Goal: Navigation & Orientation: Understand site structure

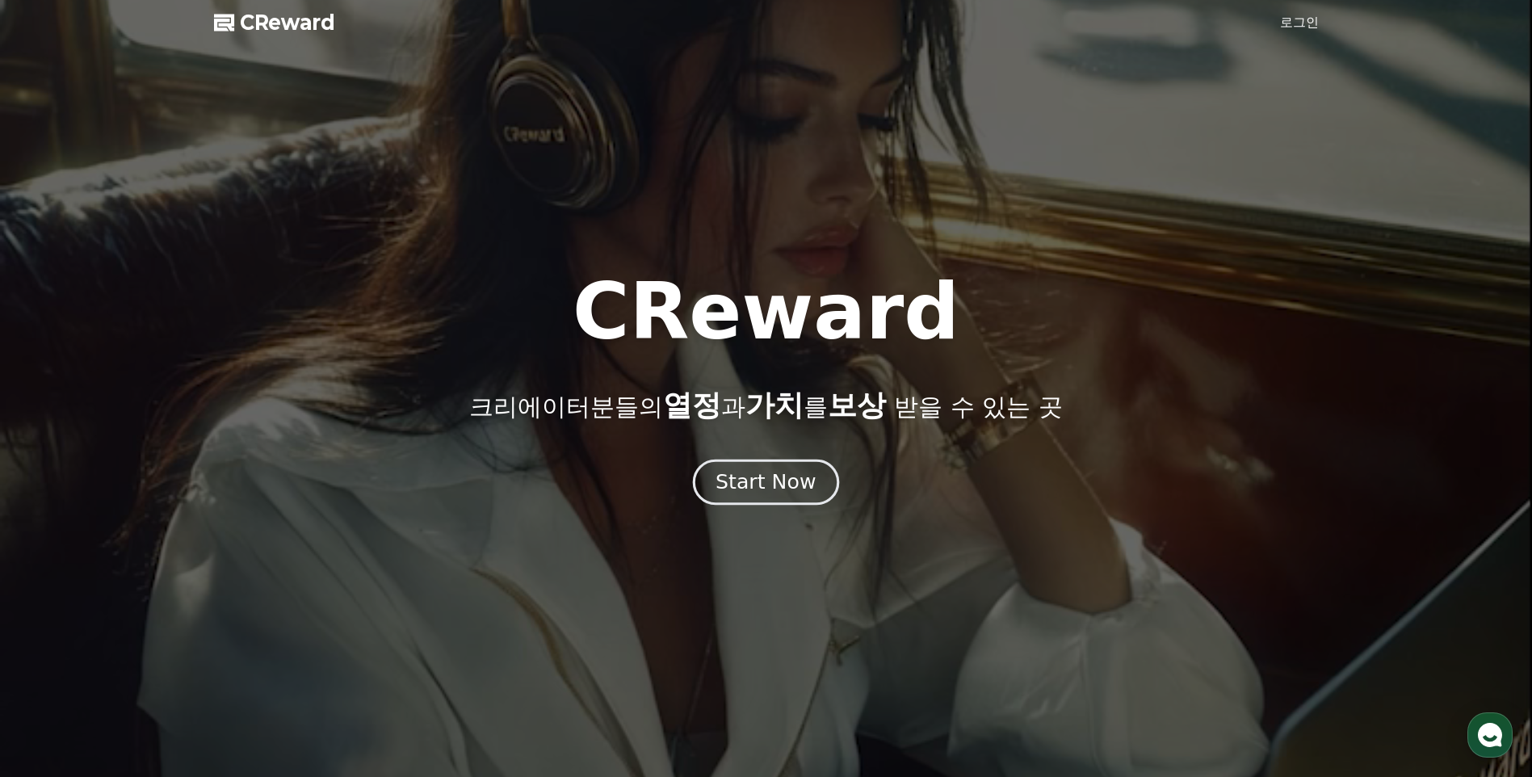
click at [750, 486] on div "Start Now" at bounding box center [766, 481] width 100 height 27
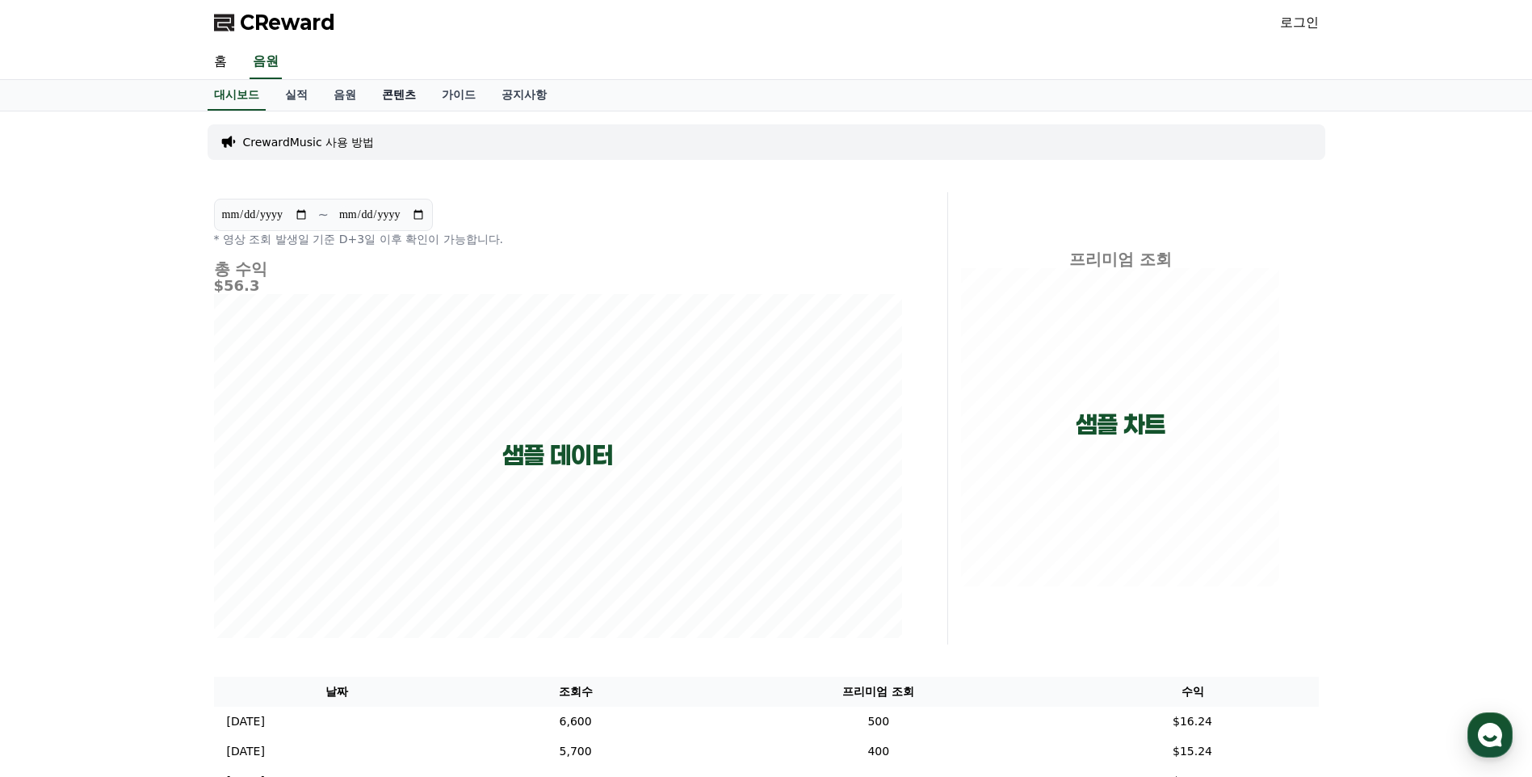
click at [396, 102] on link "콘텐츠" at bounding box center [399, 95] width 60 height 31
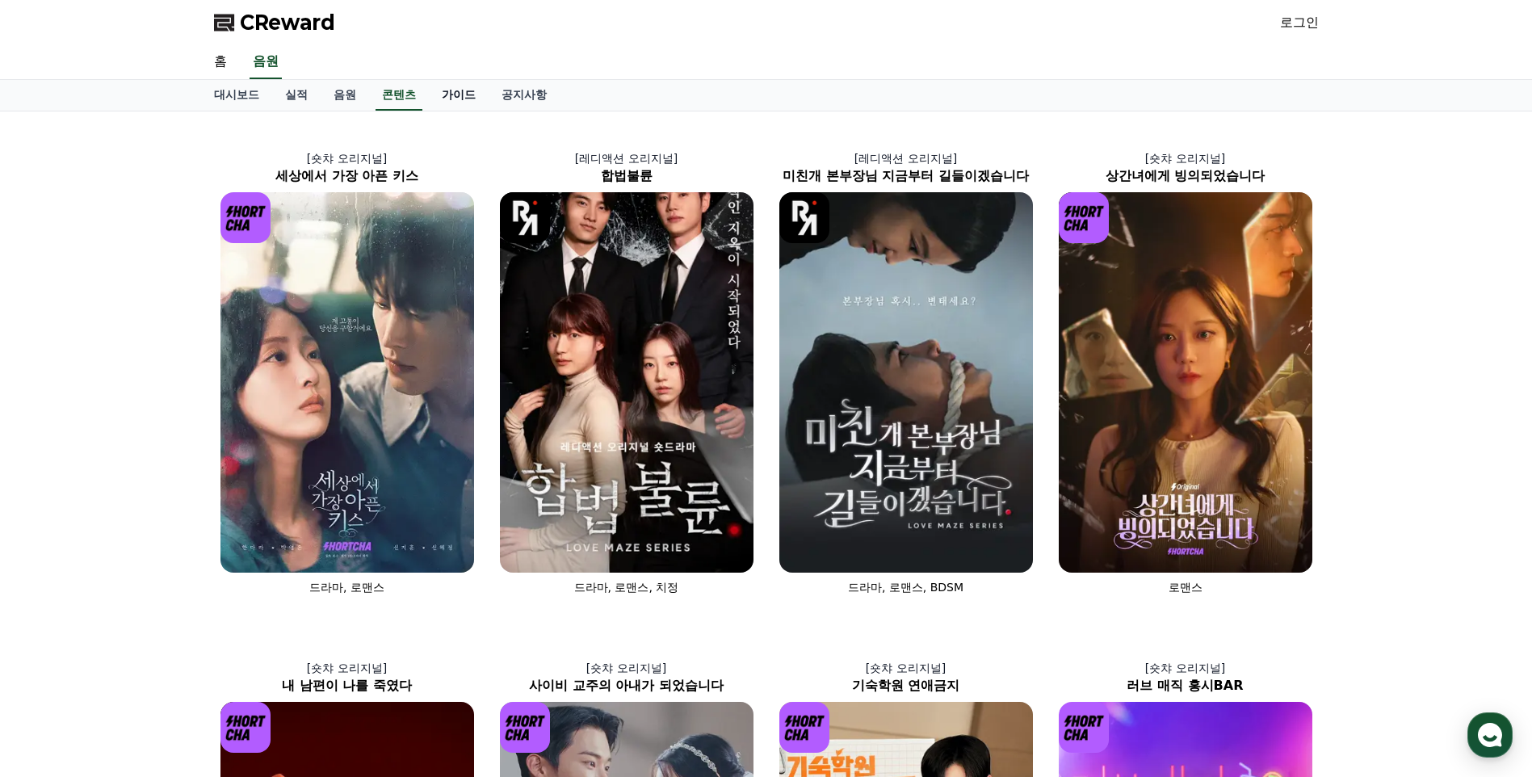
click at [468, 100] on link "가이드" at bounding box center [459, 95] width 60 height 31
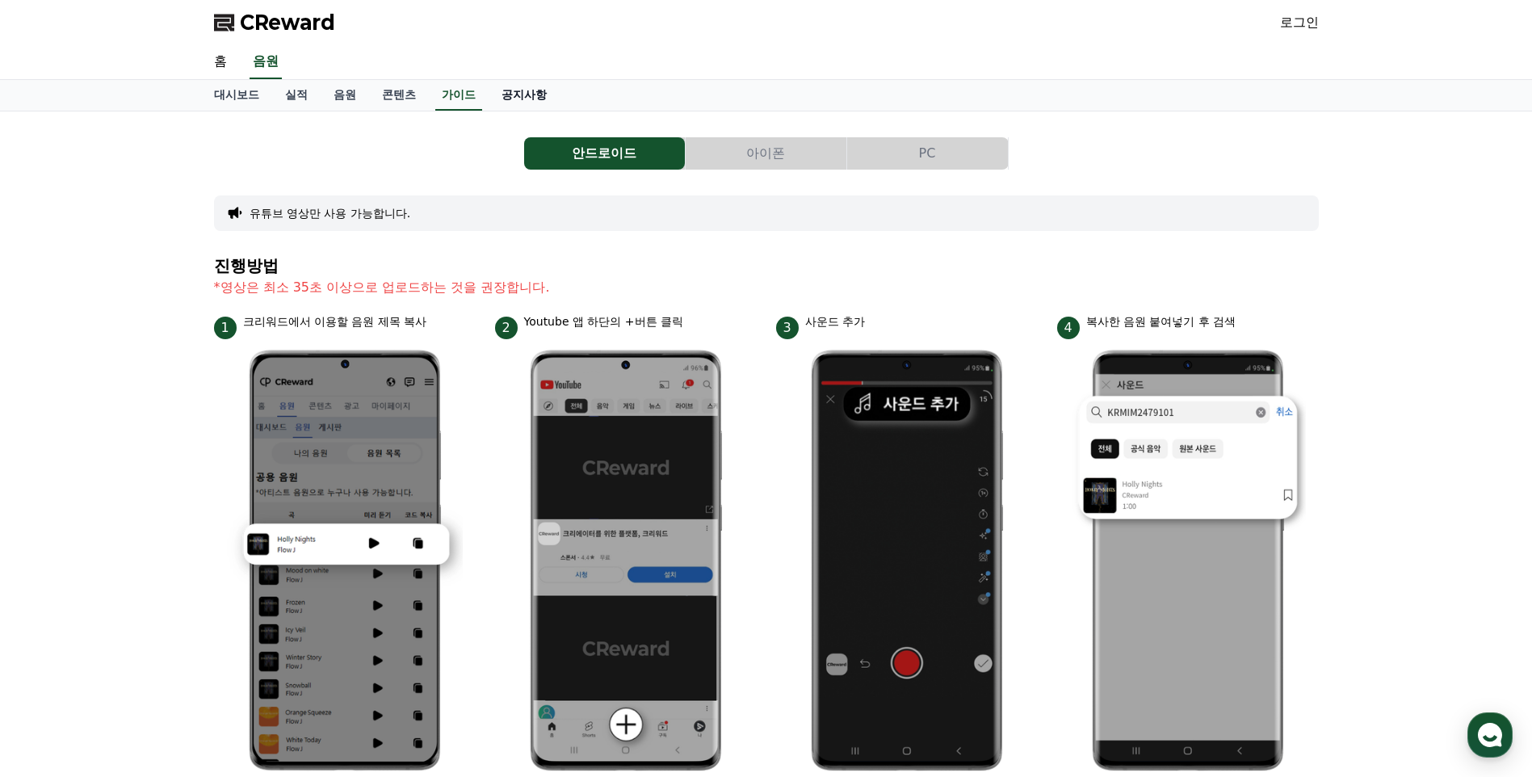
click at [518, 104] on link "공지사항" at bounding box center [524, 95] width 71 height 31
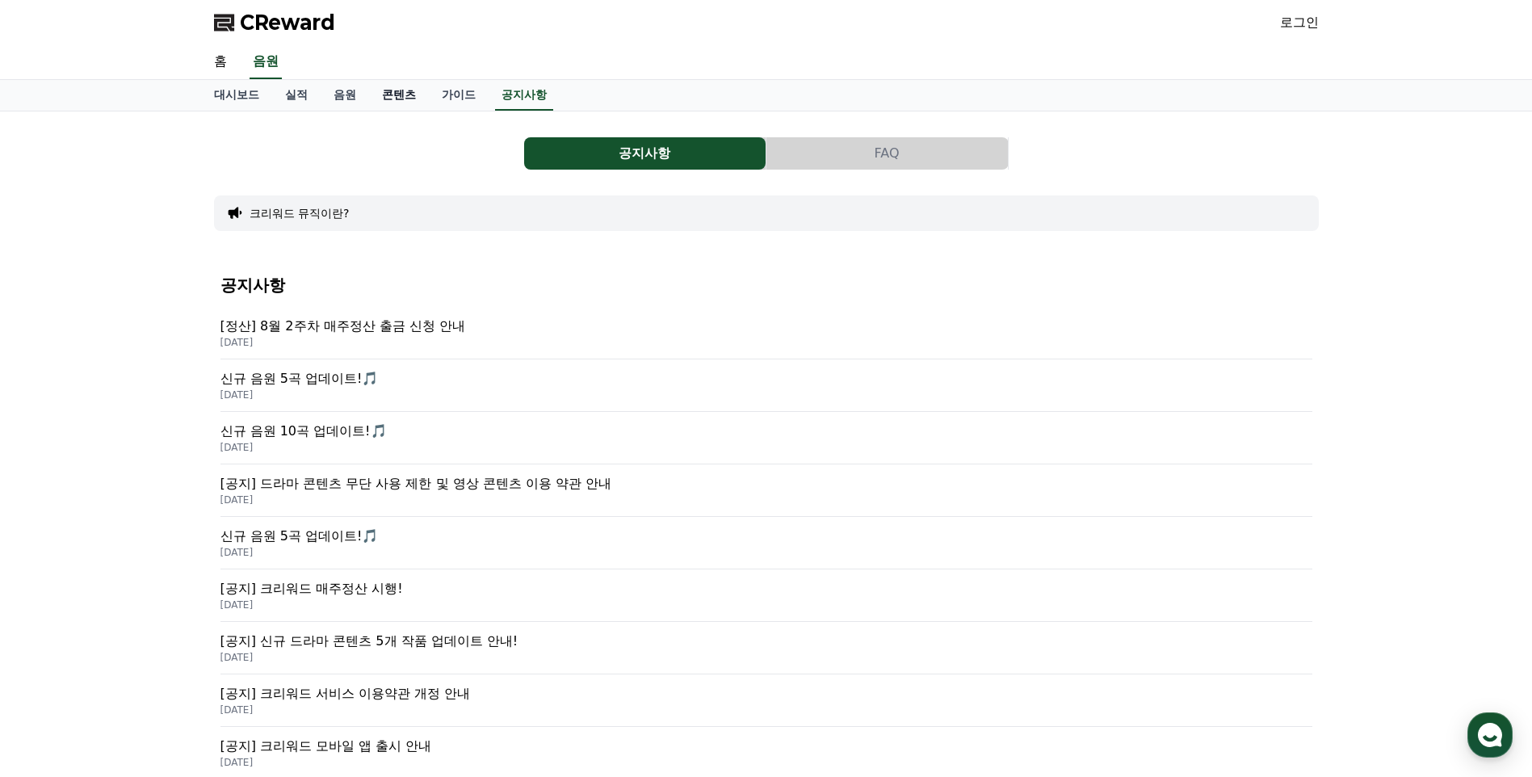
click at [427, 101] on link "콘텐츠" at bounding box center [399, 95] width 60 height 31
click at [331, 101] on link "음원" at bounding box center [345, 95] width 48 height 31
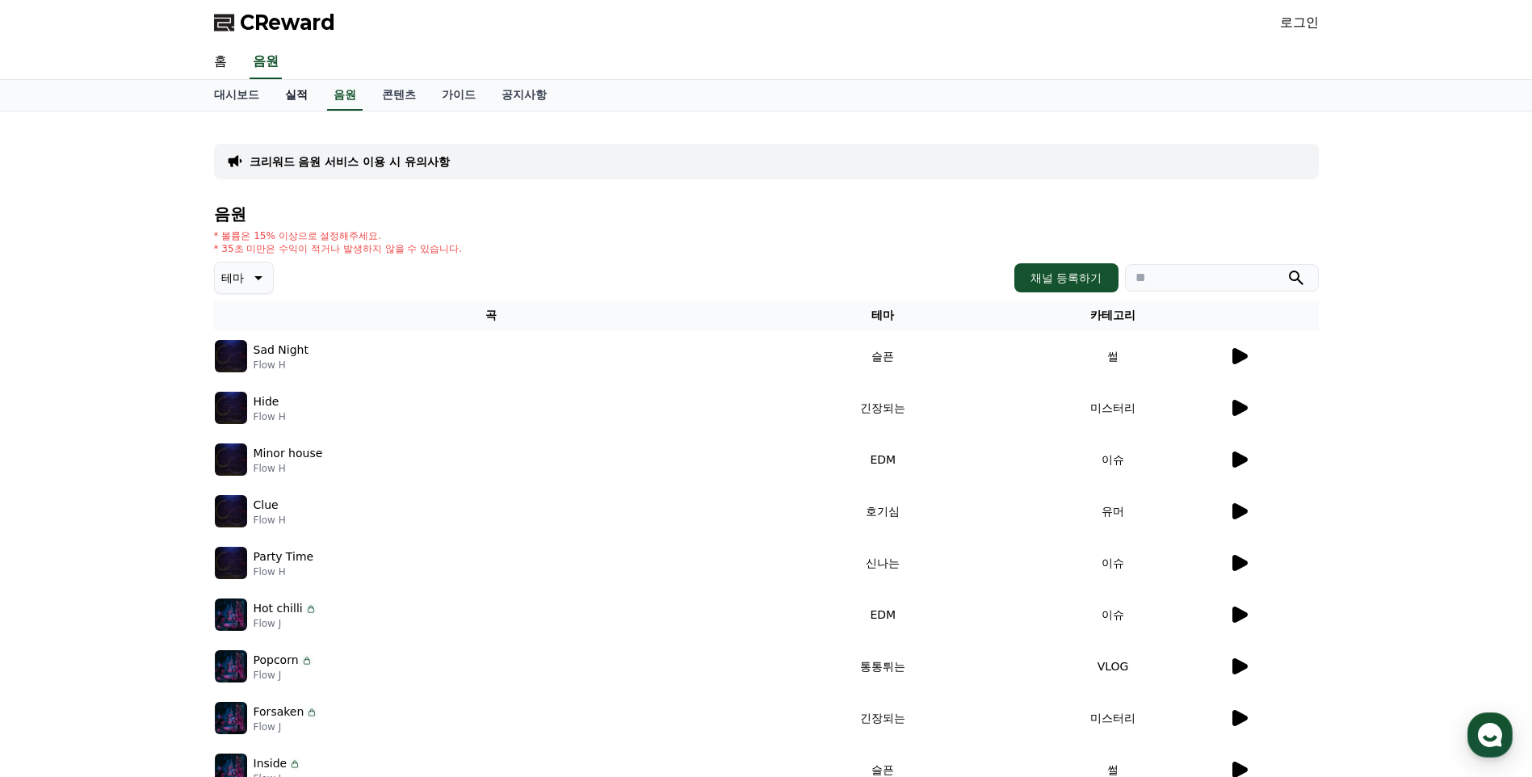
click at [285, 96] on link "실적" at bounding box center [296, 95] width 48 height 31
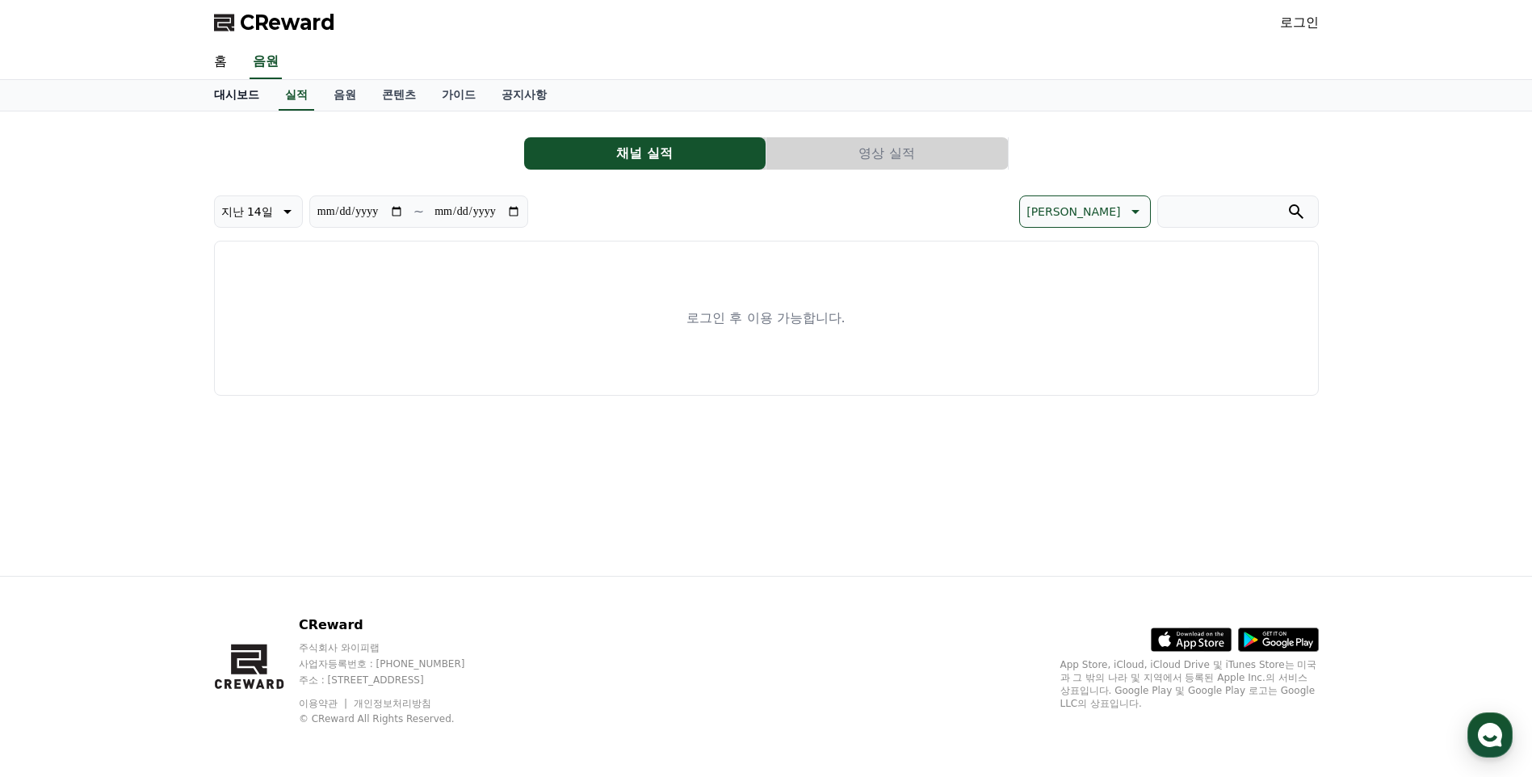
click at [243, 96] on link "대시보드" at bounding box center [236, 95] width 71 height 31
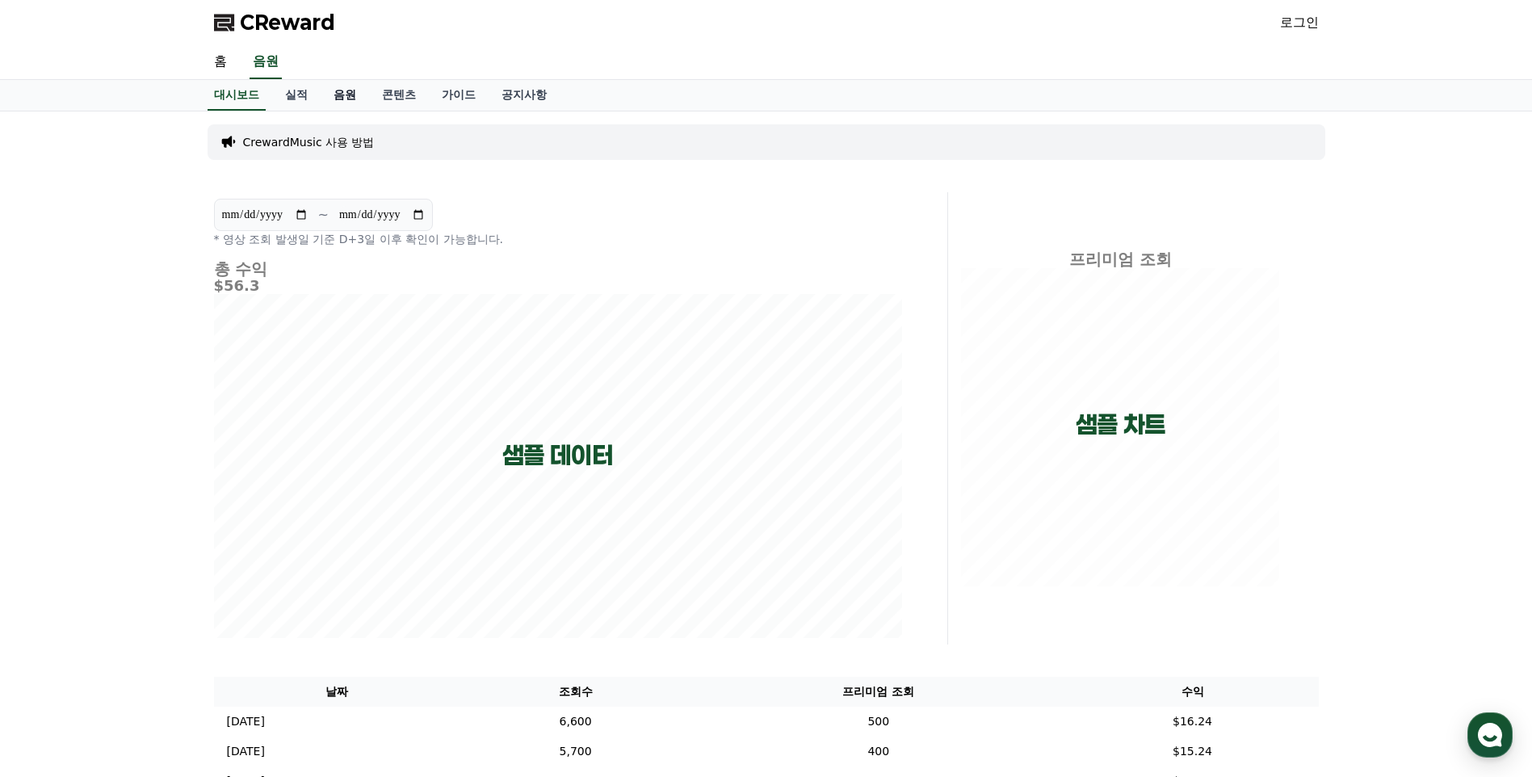
click at [351, 95] on link "음원" at bounding box center [345, 95] width 48 height 31
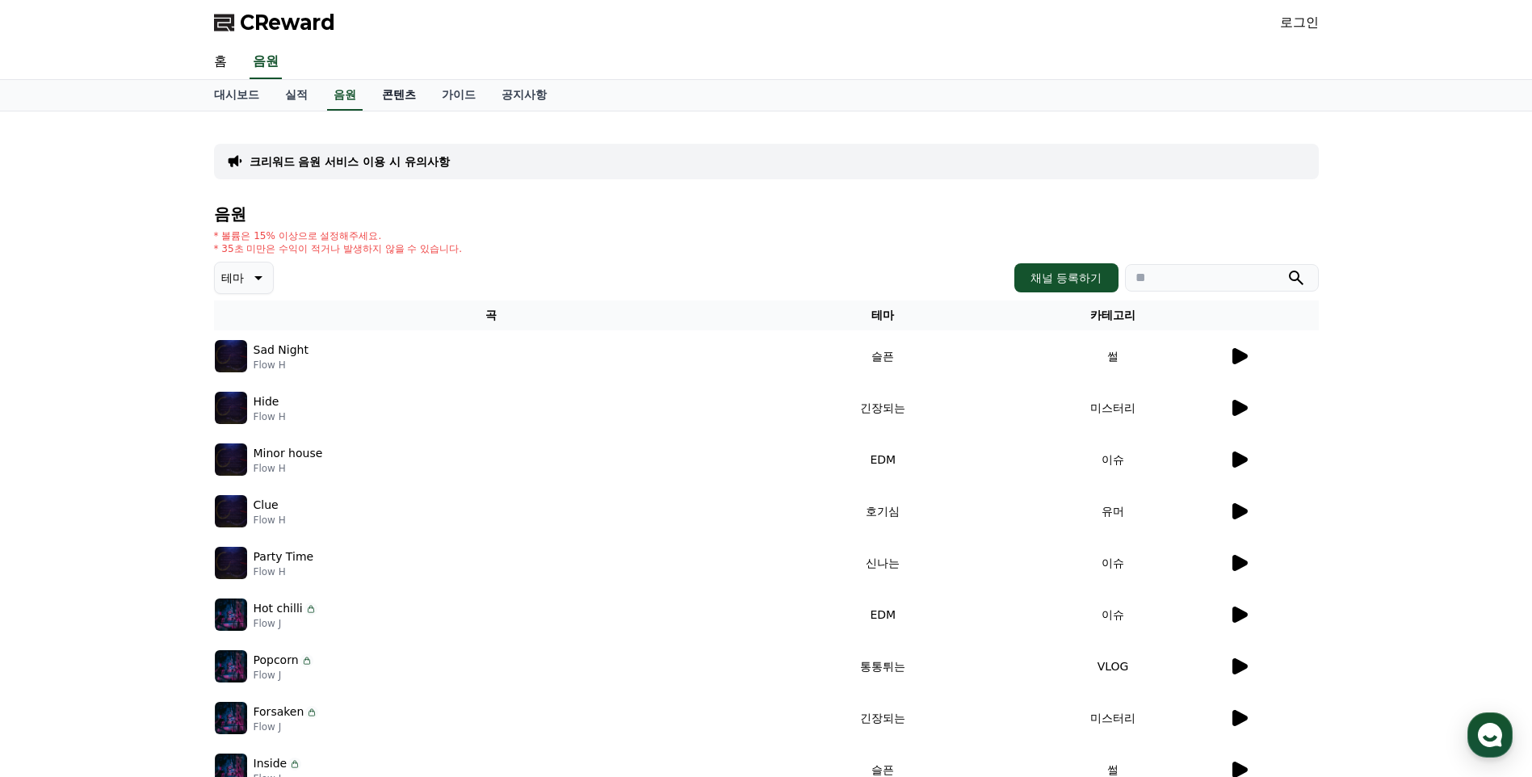
click at [389, 95] on link "콘텐츠" at bounding box center [399, 95] width 60 height 31
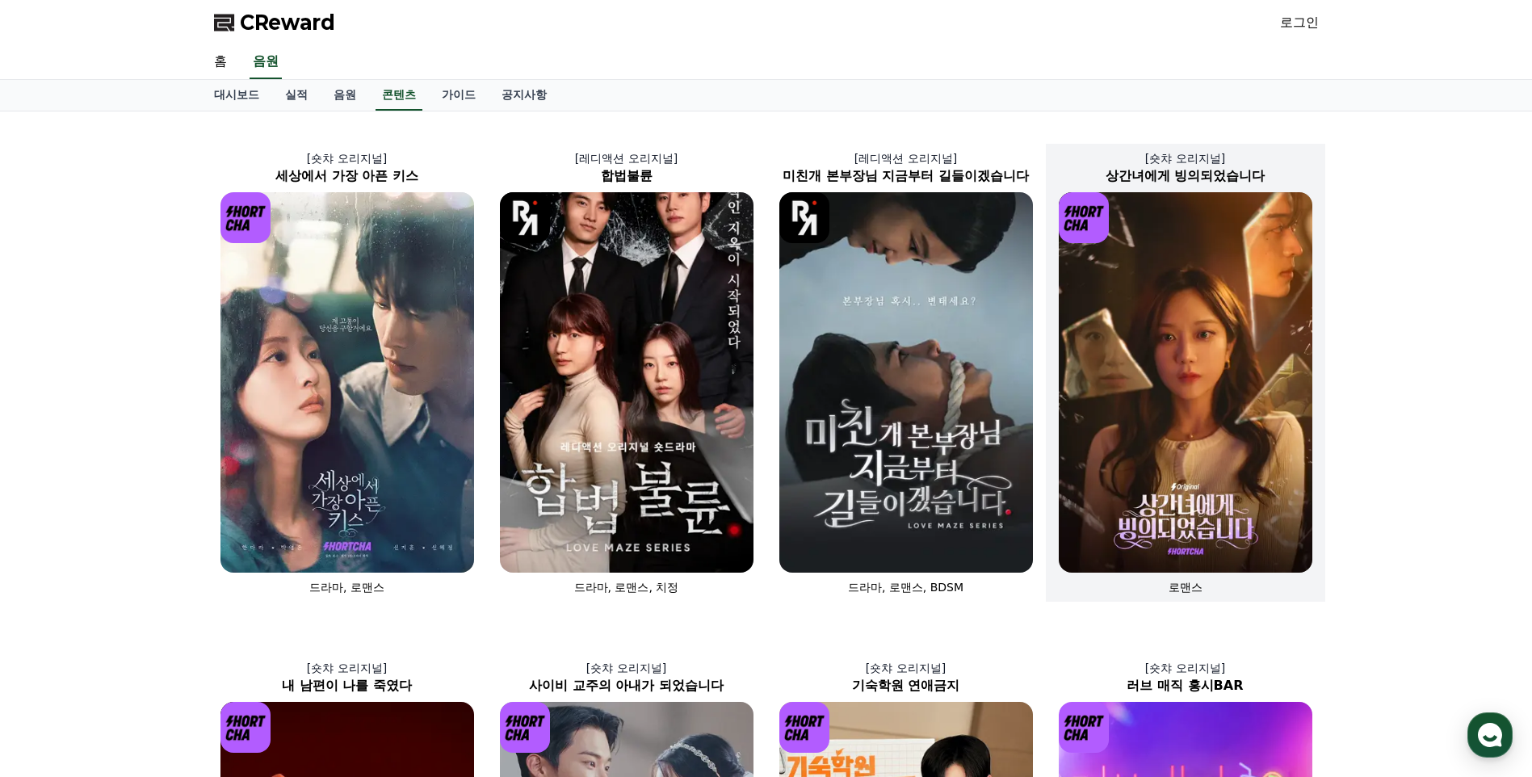
click at [1214, 442] on img at bounding box center [1186, 382] width 254 height 380
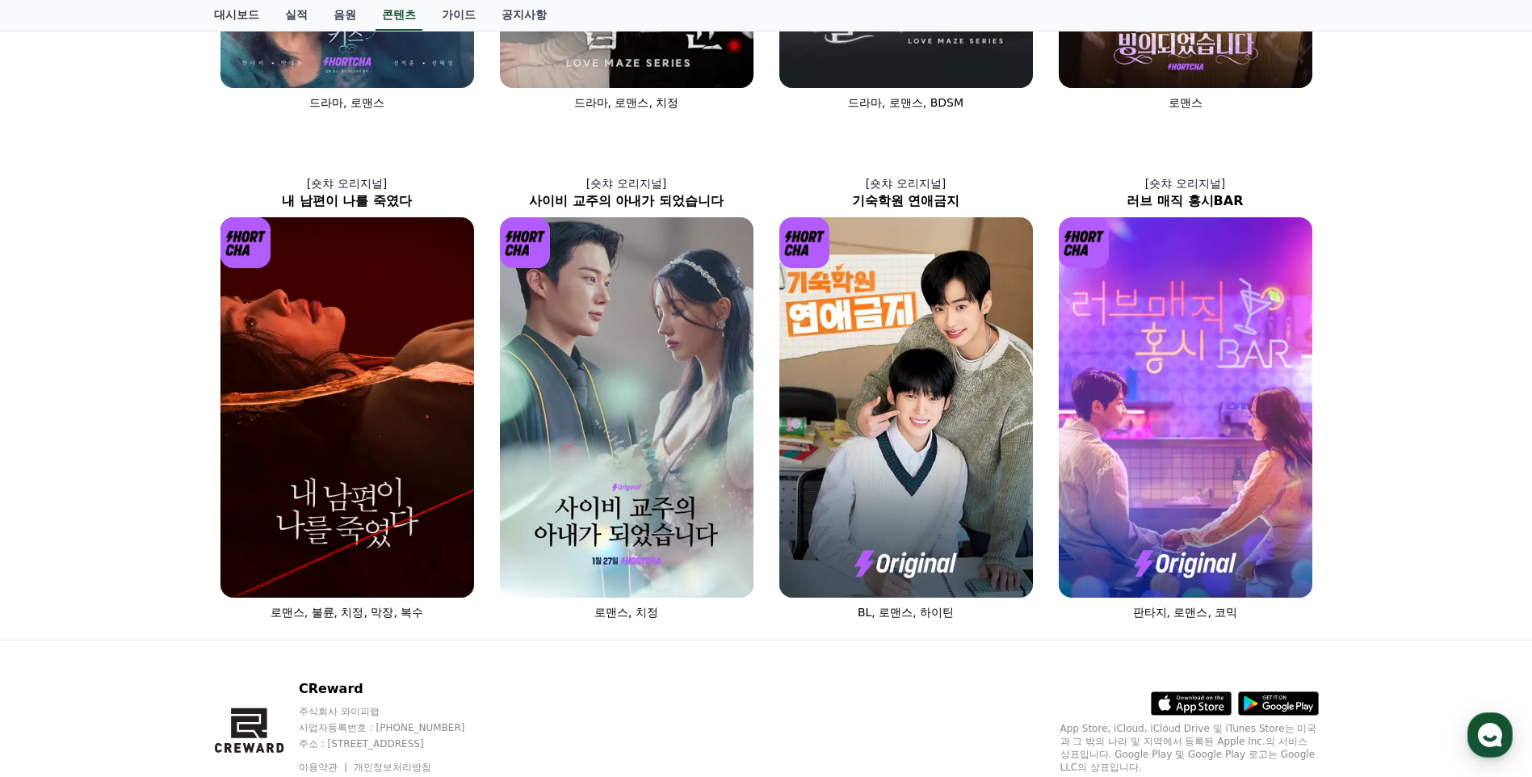
scroll to position [548, 0]
